Goal: Navigation & Orientation: Find specific page/section

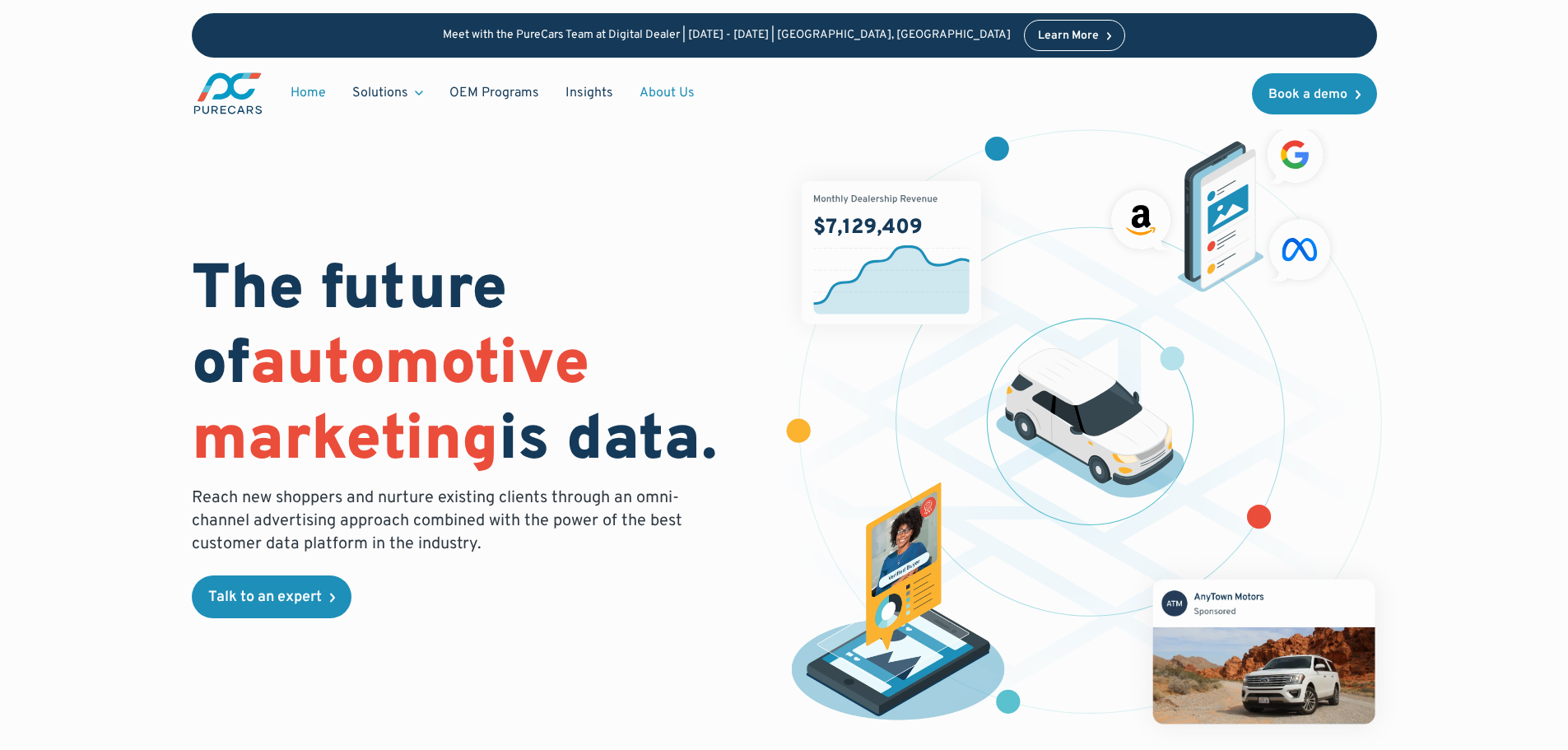
click at [655, 83] on link "About Us" at bounding box center [667, 92] width 82 height 31
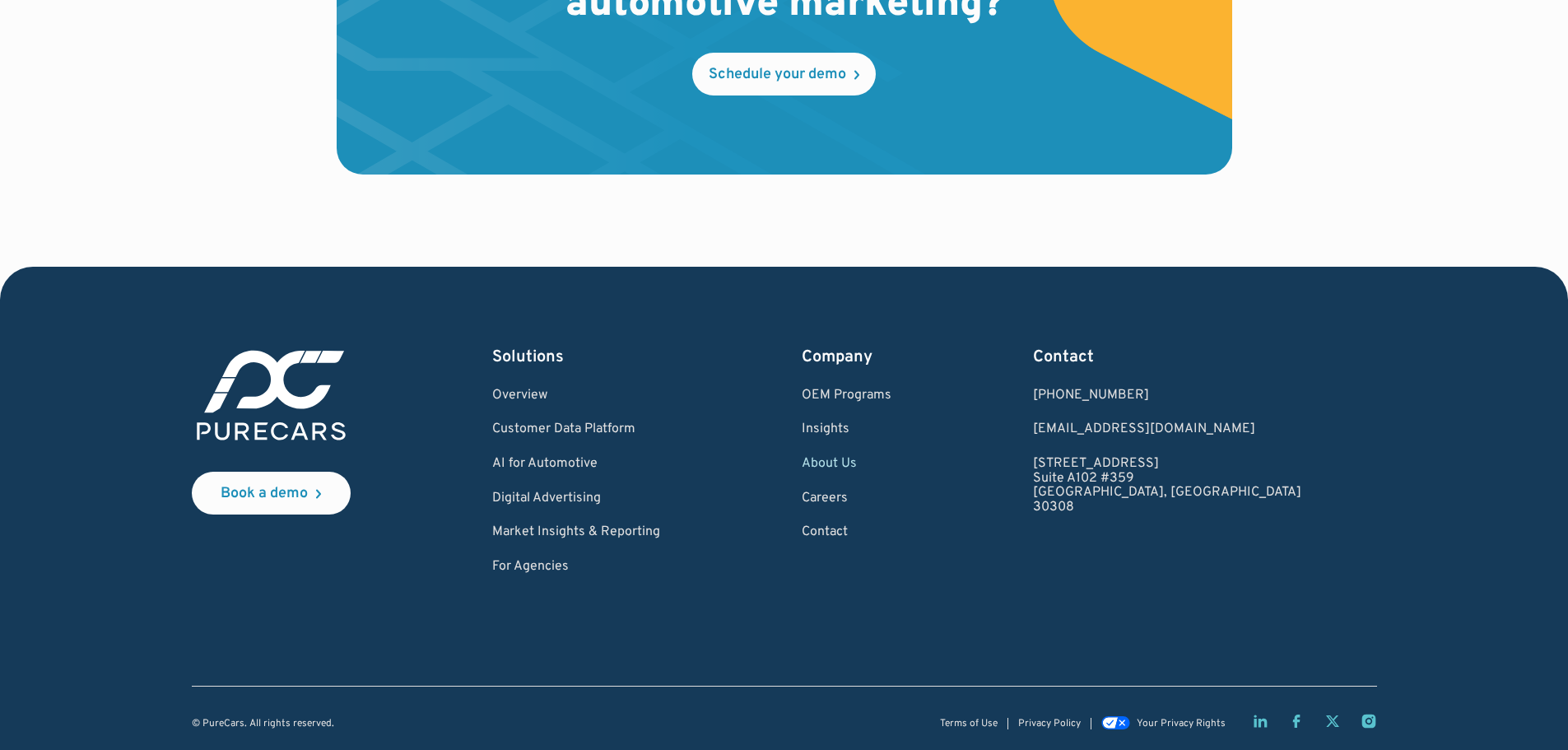
scroll to position [4860, 0]
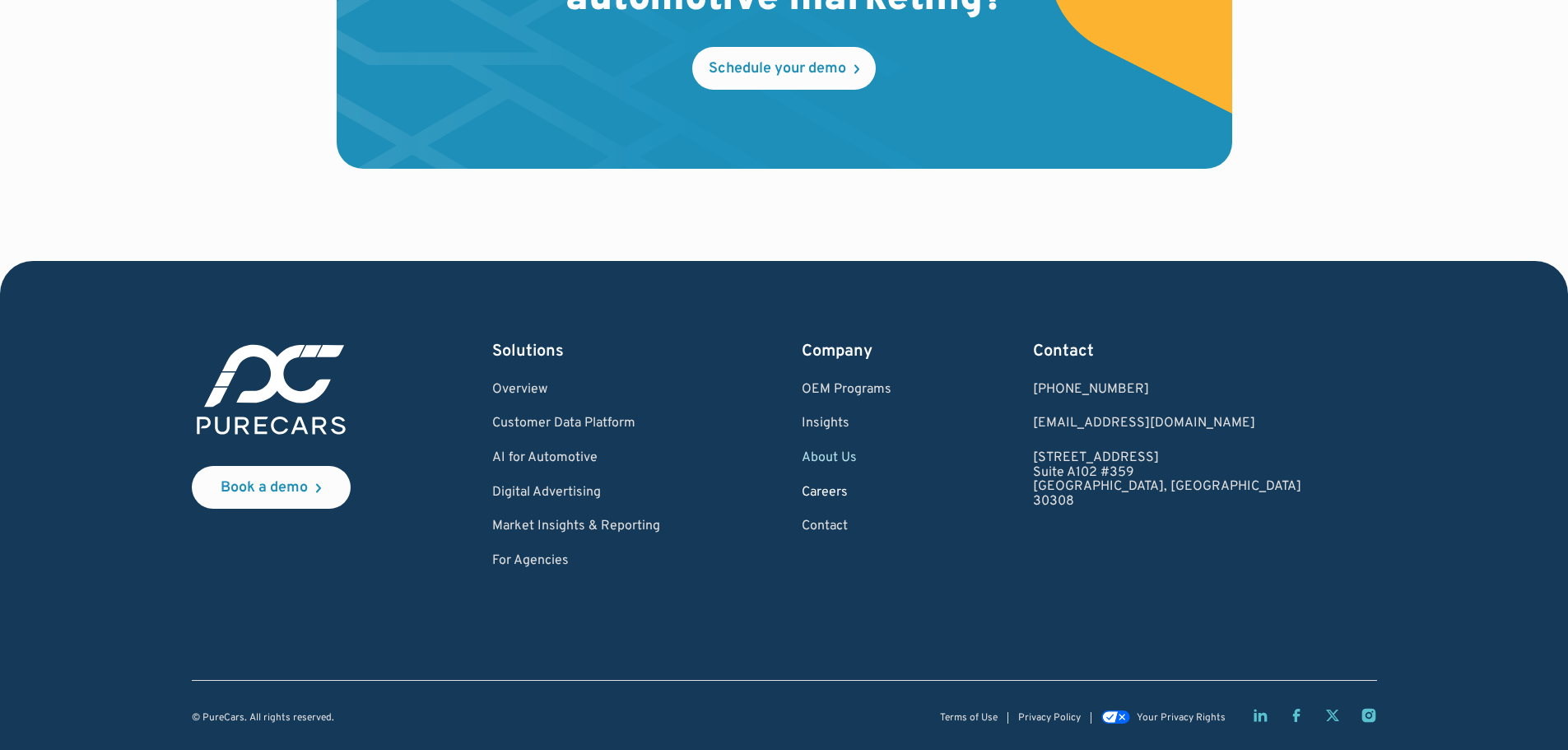
click at [879, 499] on link "Careers" at bounding box center [846, 493] width 90 height 15
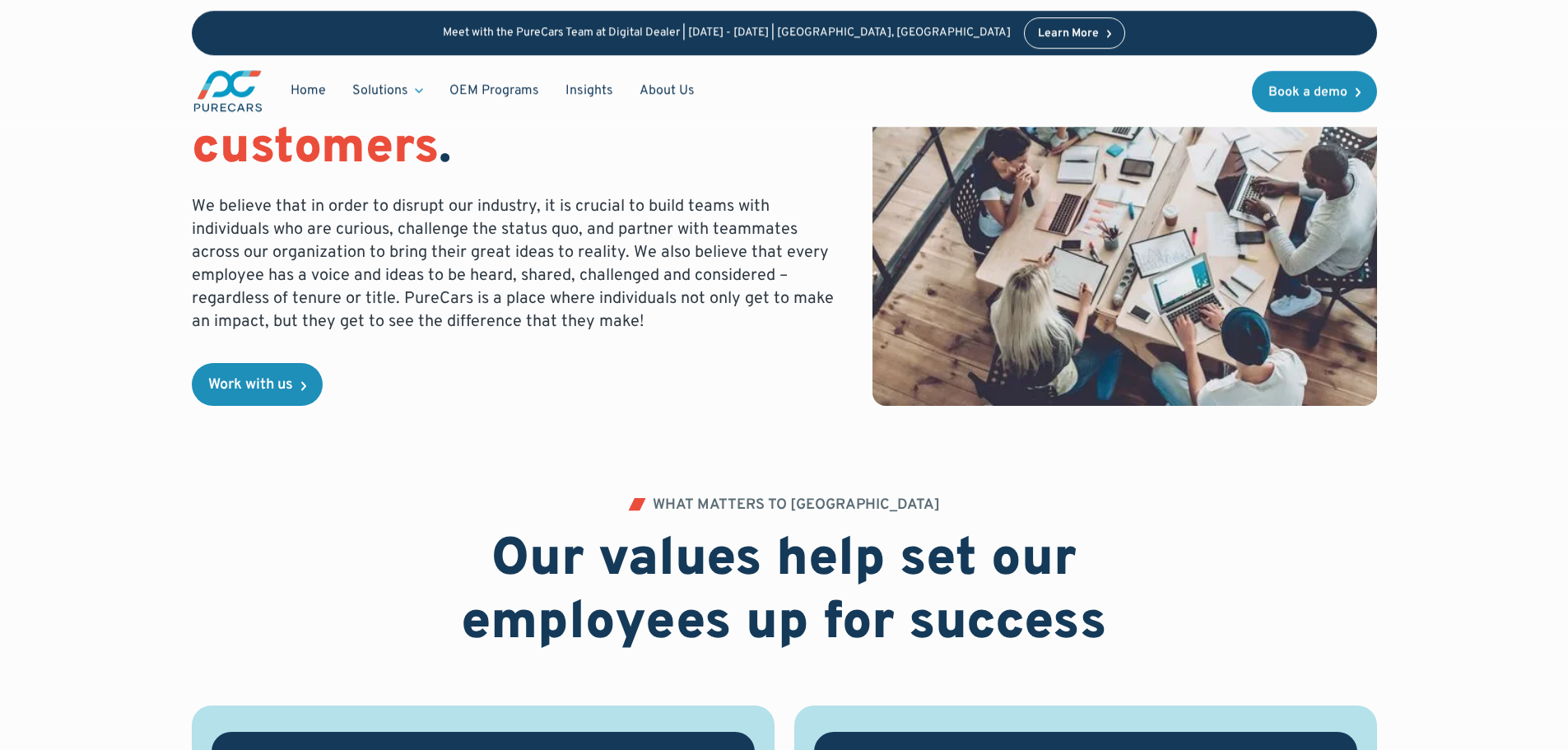
scroll to position [247, 0]
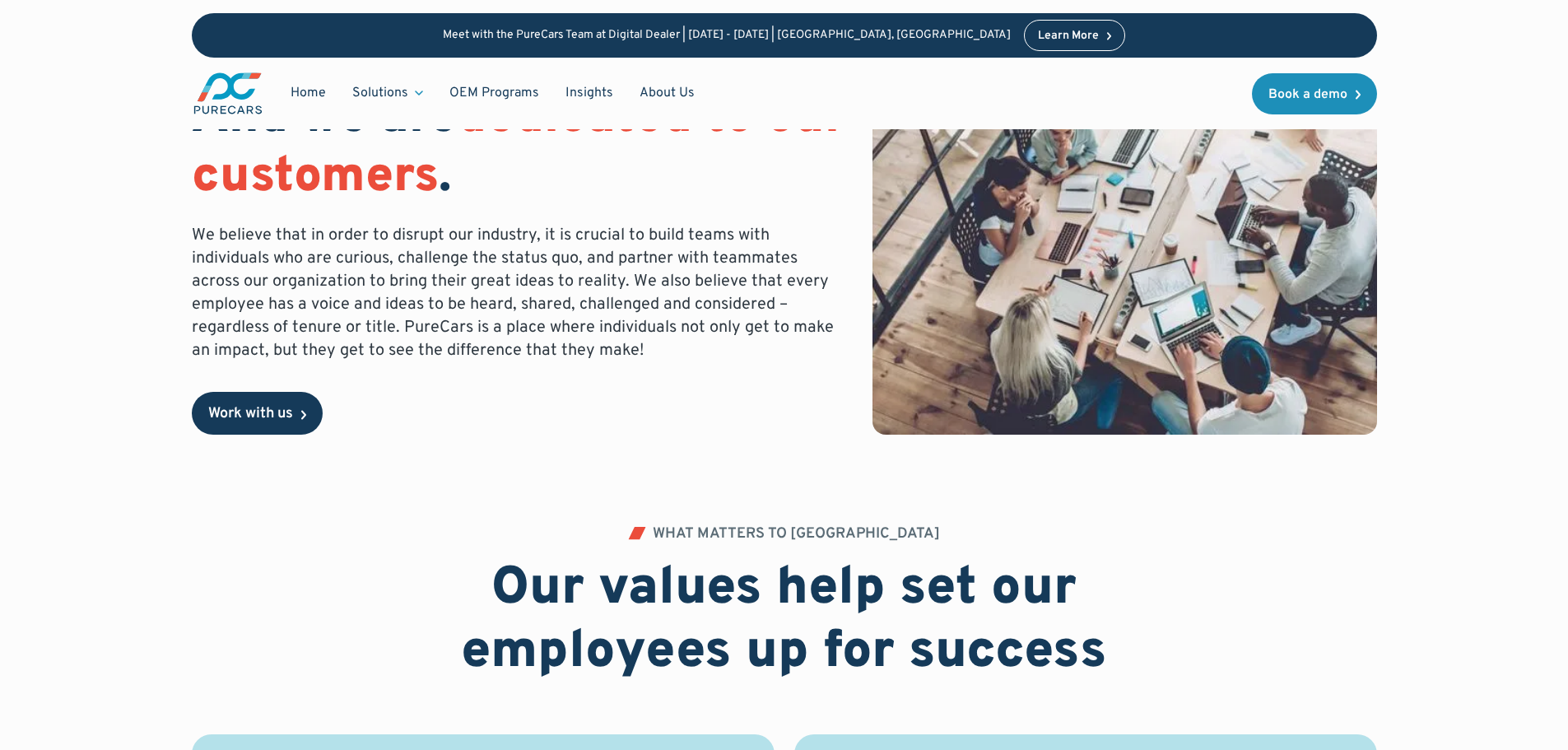
click at [287, 397] on link "Work with us" at bounding box center [256, 413] width 130 height 43
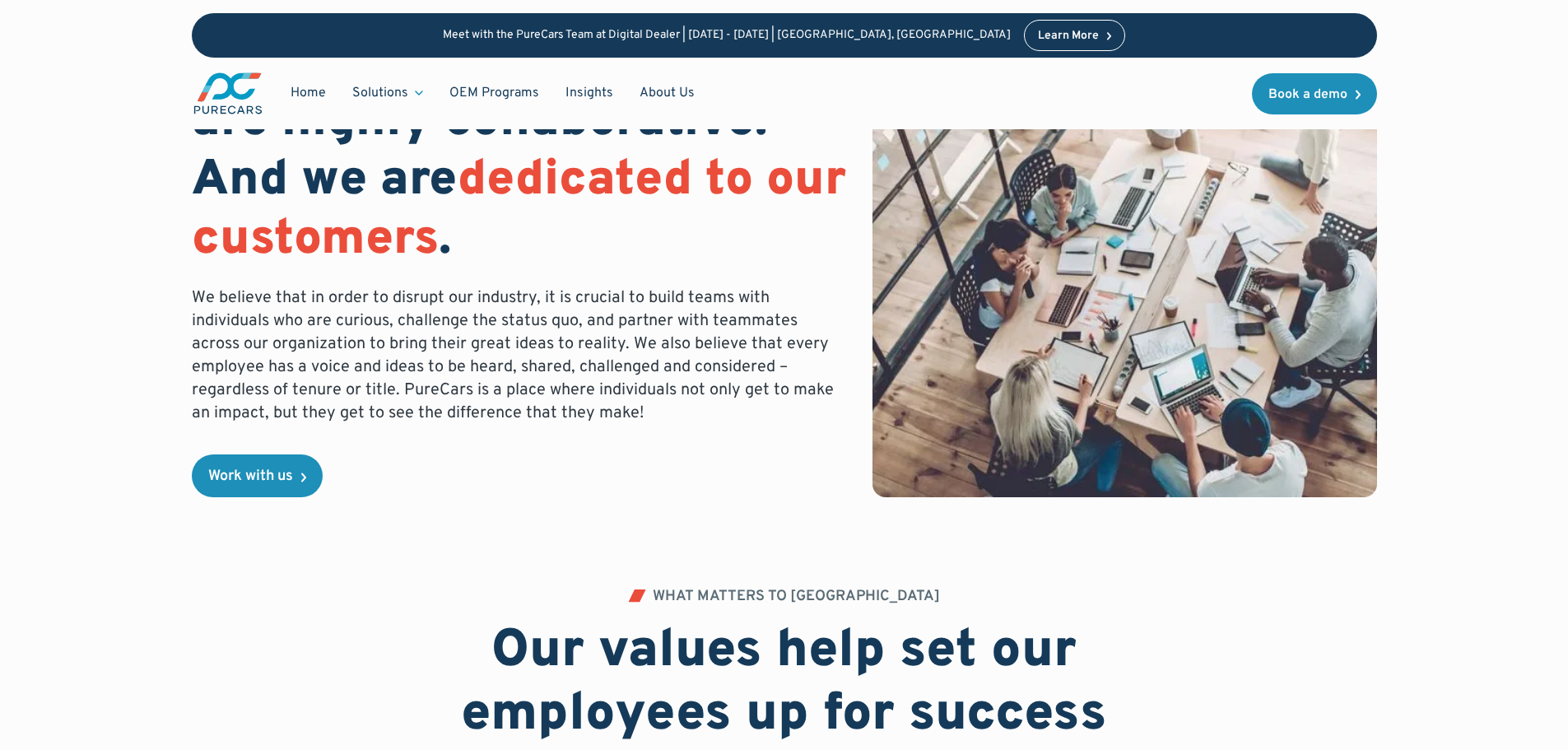
scroll to position [0, 0]
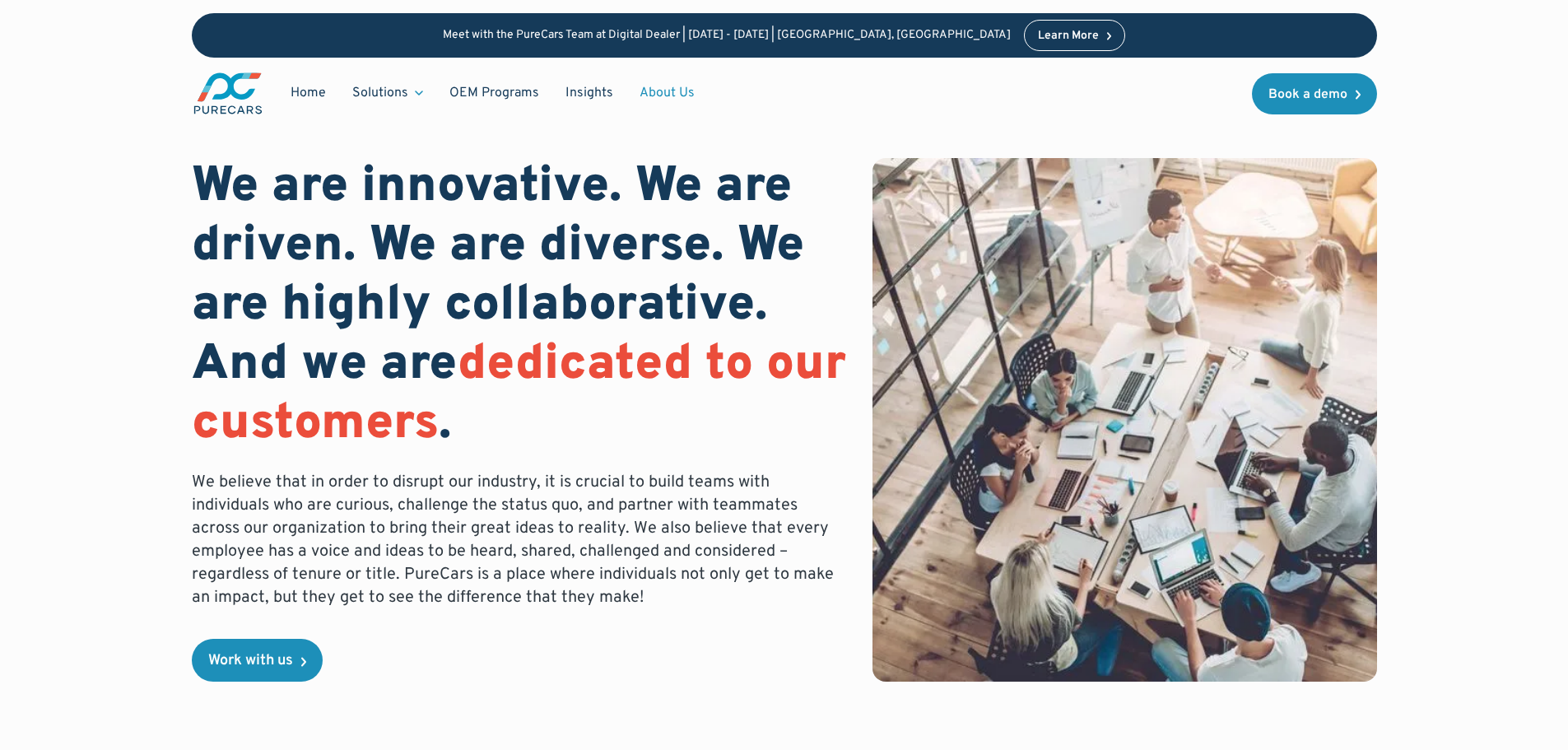
click at [659, 101] on link "About Us" at bounding box center [667, 92] width 82 height 31
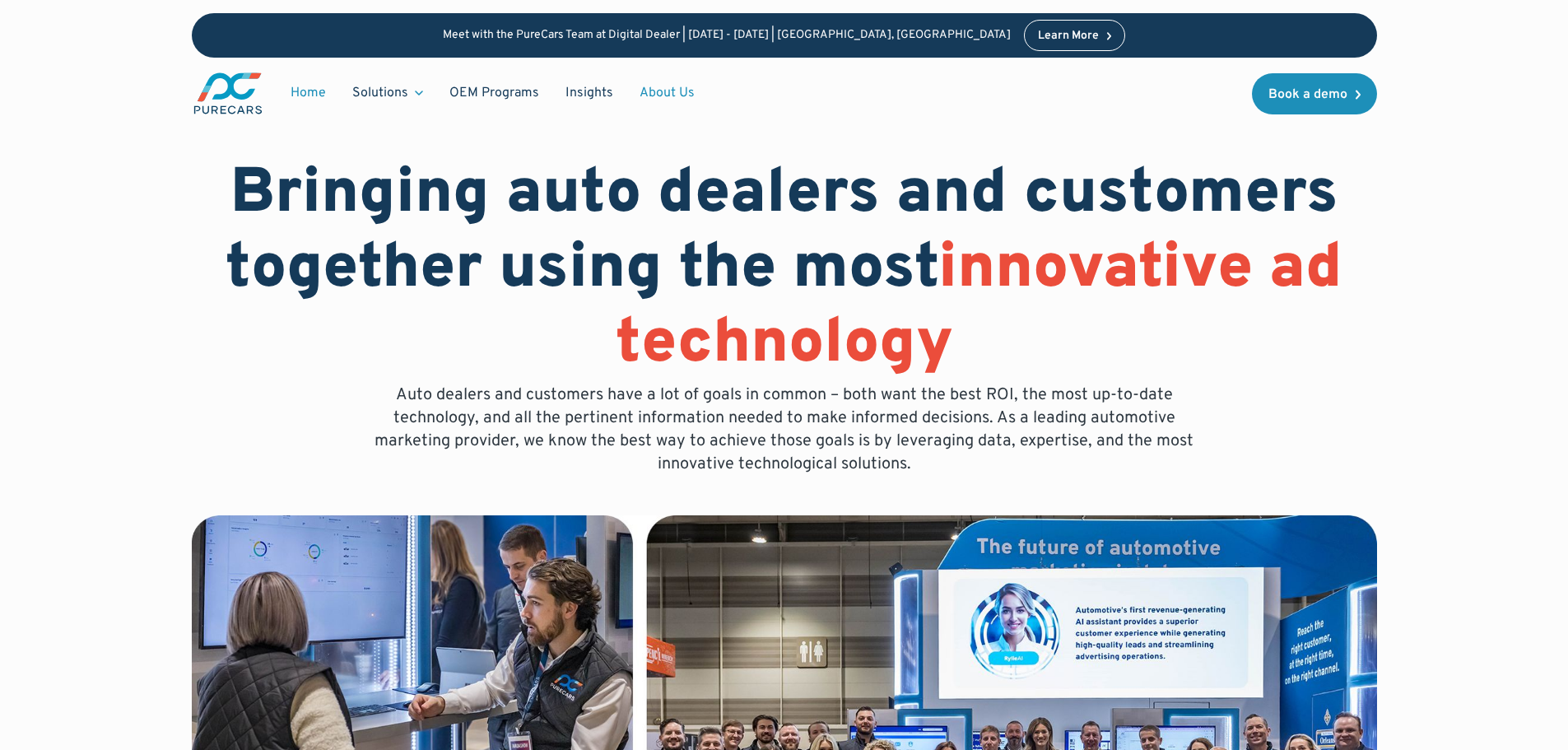
click at [294, 88] on link "Home" at bounding box center [309, 92] width 62 height 31
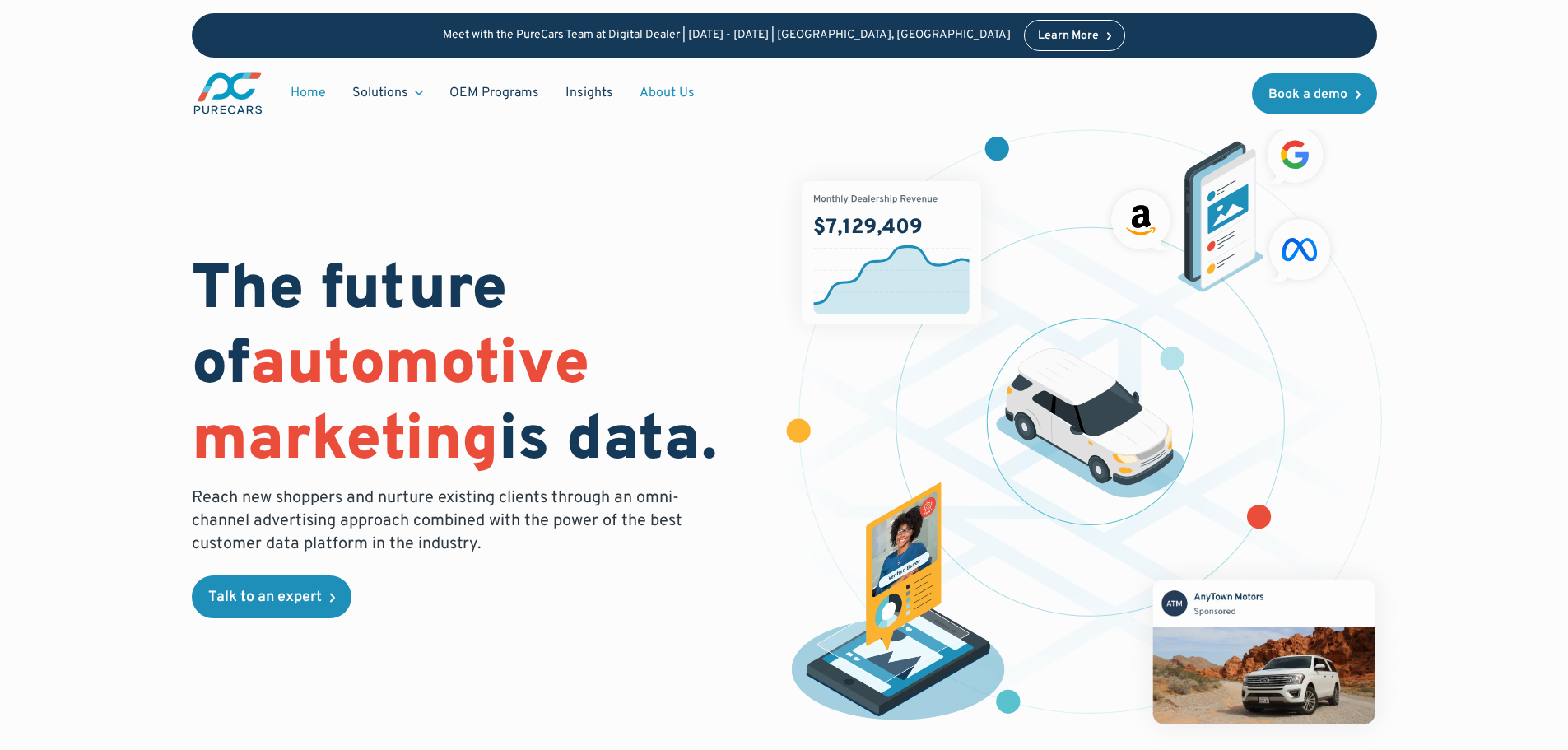
click at [673, 88] on link "About Us" at bounding box center [667, 92] width 82 height 31
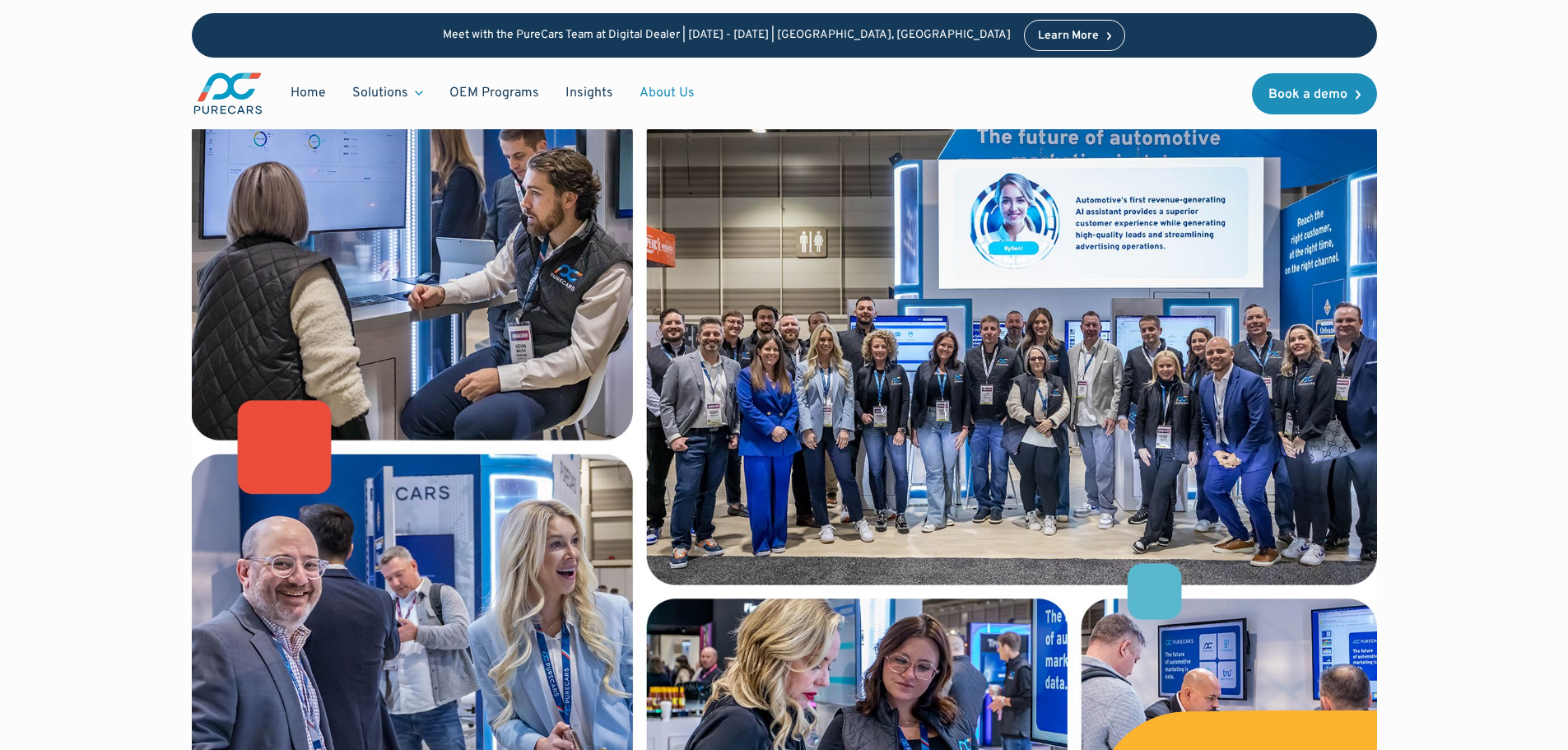
scroll to position [412, 0]
